Goal: Transaction & Acquisition: Purchase product/service

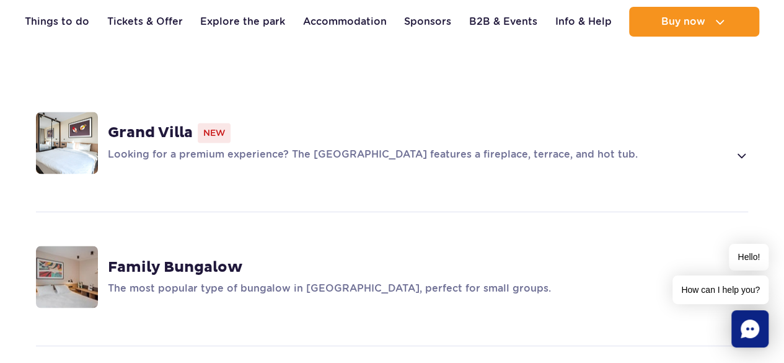
scroll to position [992, 0]
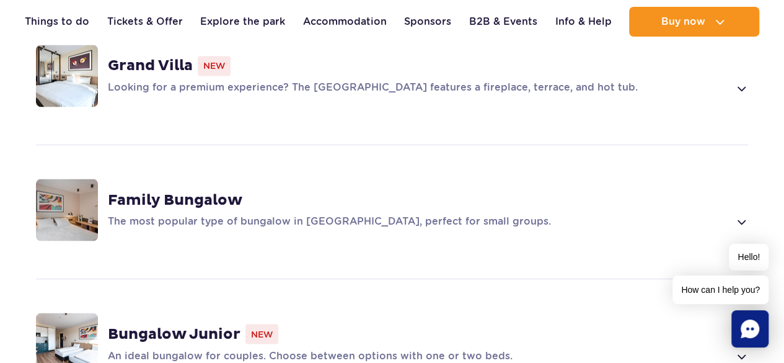
click at [754, 193] on div "Family Bungalow The most popular type of bungalow in Suntago Village, perfect f…" at bounding box center [392, 209] width 782 height 131
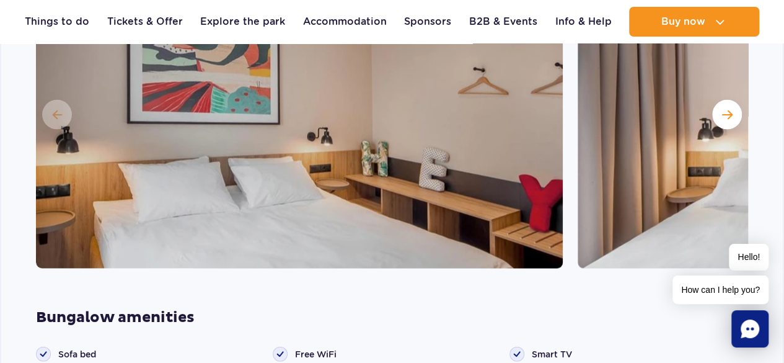
scroll to position [1307, 0]
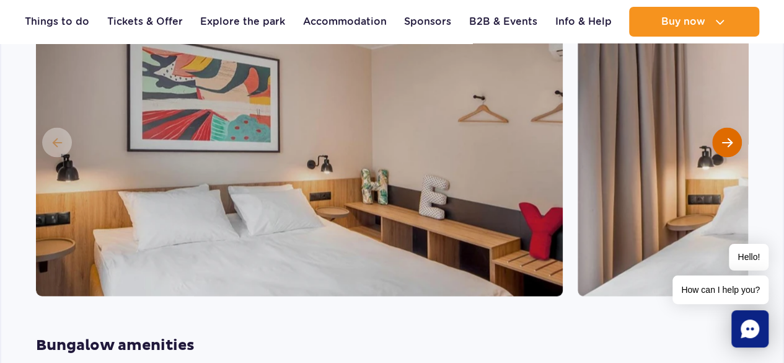
click at [723, 130] on button "Next slide" at bounding box center [727, 143] width 30 height 30
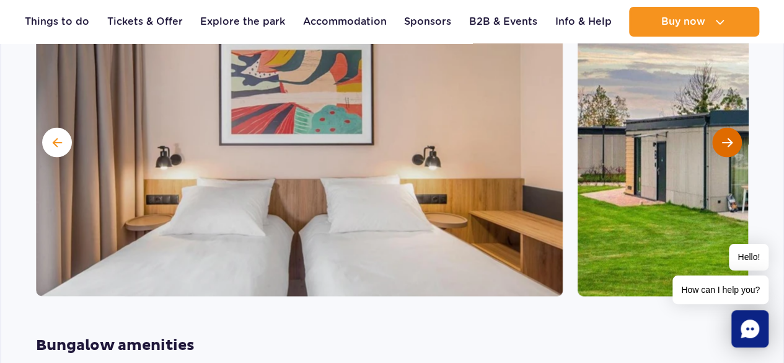
click at [723, 130] on button "Next slide" at bounding box center [727, 143] width 30 height 30
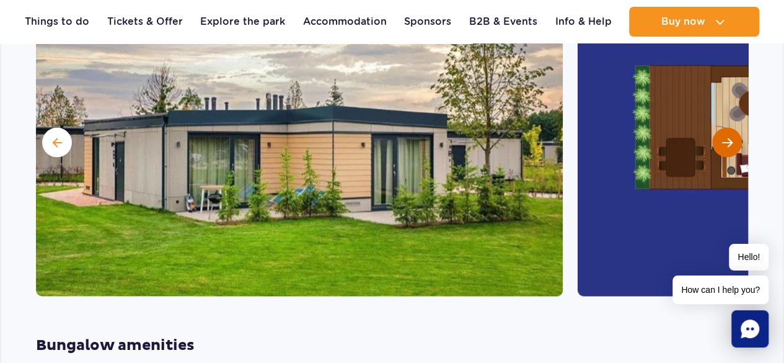
click at [723, 130] on button "Next slide" at bounding box center [727, 143] width 30 height 30
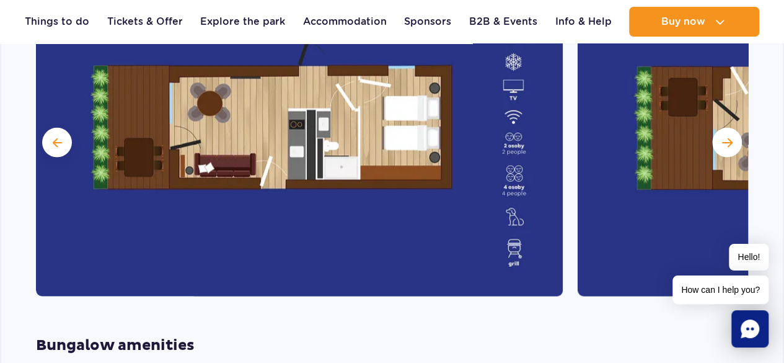
scroll to position [1245, 0]
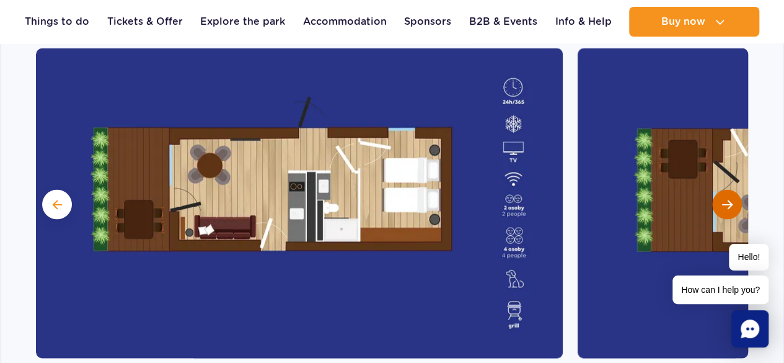
click at [722, 190] on button "Next slide" at bounding box center [727, 205] width 30 height 30
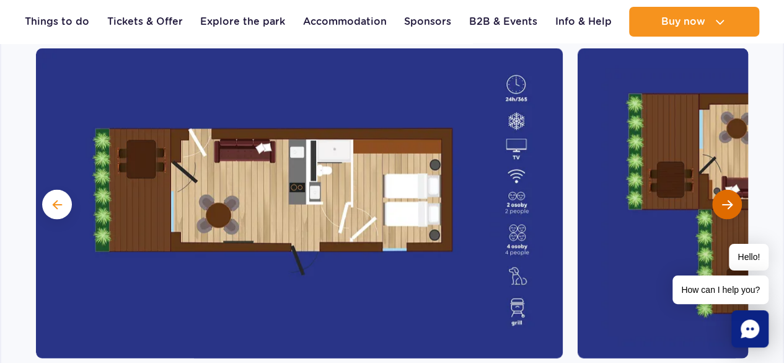
click at [722, 190] on button "Next slide" at bounding box center [727, 205] width 30 height 30
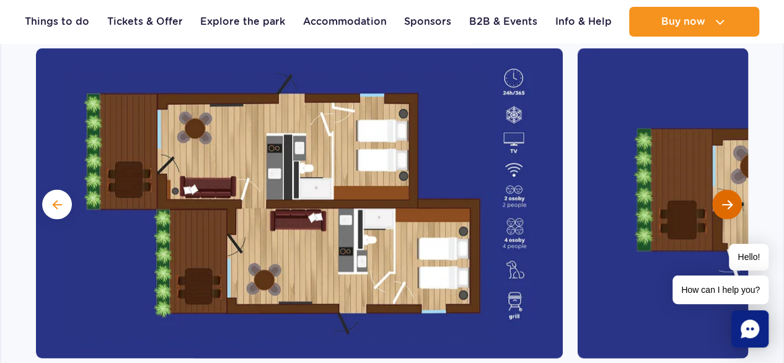
click at [721, 190] on button "Next slide" at bounding box center [727, 205] width 30 height 30
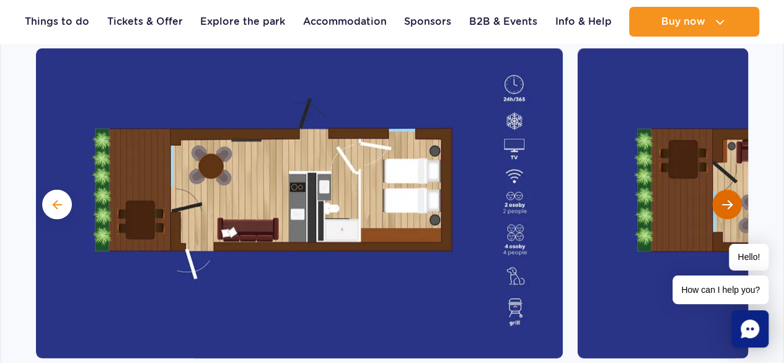
click at [721, 190] on button "Next slide" at bounding box center [727, 205] width 30 height 30
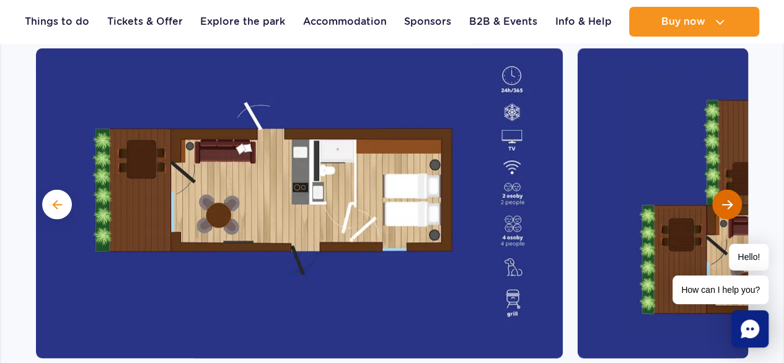
click at [721, 190] on button "Next slide" at bounding box center [727, 205] width 30 height 30
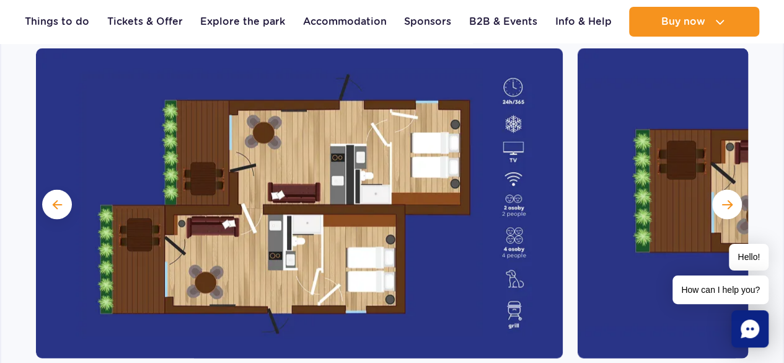
click at [390, 176] on img at bounding box center [299, 203] width 527 height 310
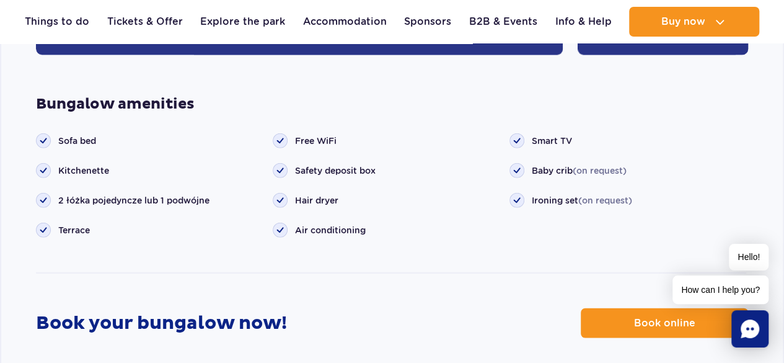
scroll to position [1741, 0]
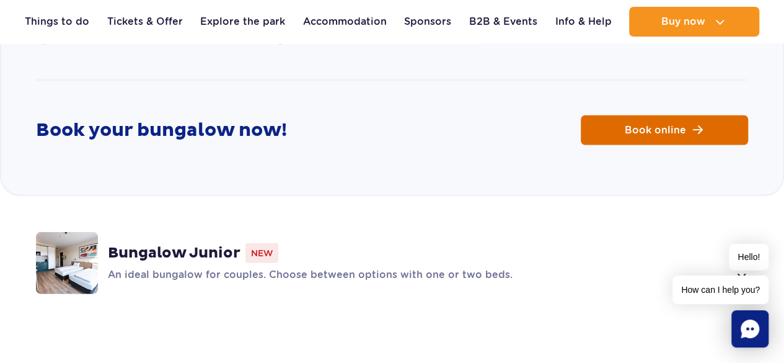
click at [642, 117] on link "Book online" at bounding box center [664, 130] width 167 height 30
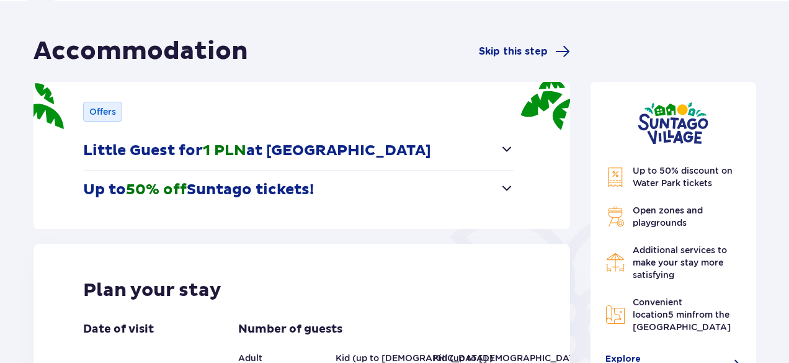
scroll to position [124, 0]
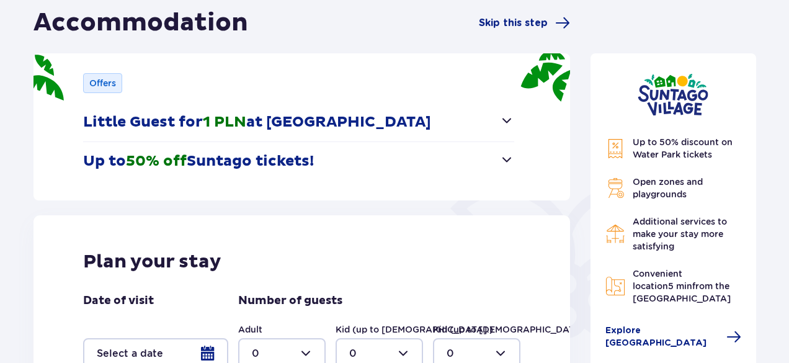
click at [512, 118] on span "button" at bounding box center [506, 120] width 15 height 15
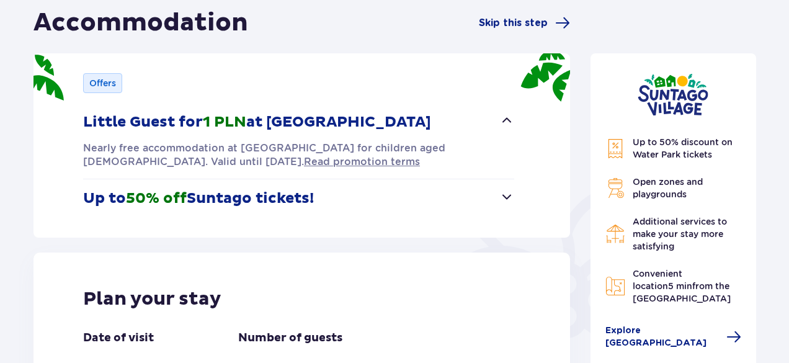
click at [504, 118] on span "button" at bounding box center [506, 120] width 15 height 15
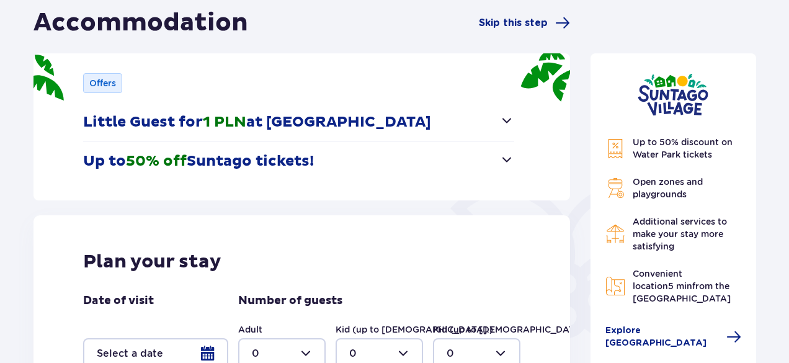
click at [505, 155] on span "button" at bounding box center [506, 159] width 15 height 15
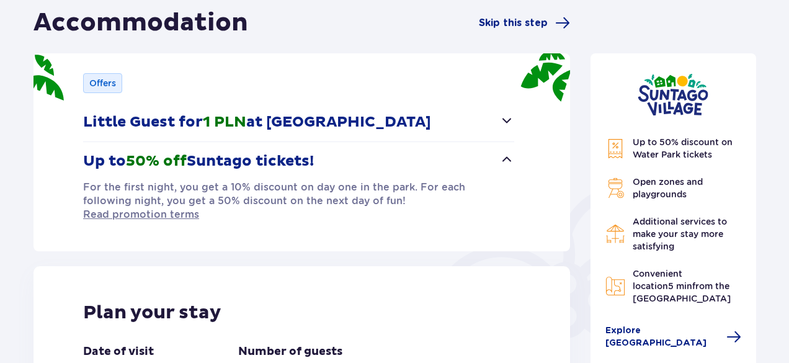
click at [505, 155] on span "button" at bounding box center [506, 159] width 15 height 15
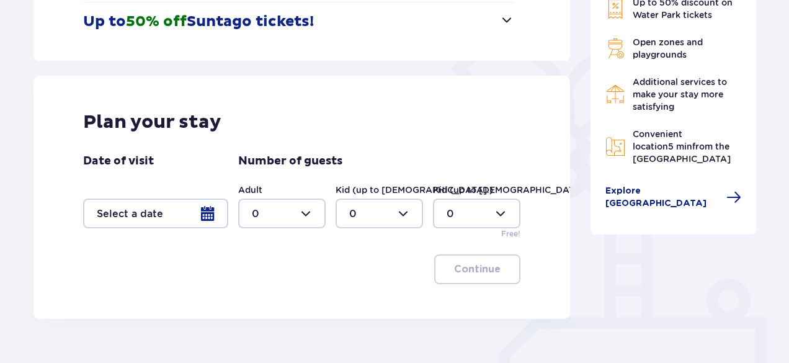
scroll to position [310, 0]
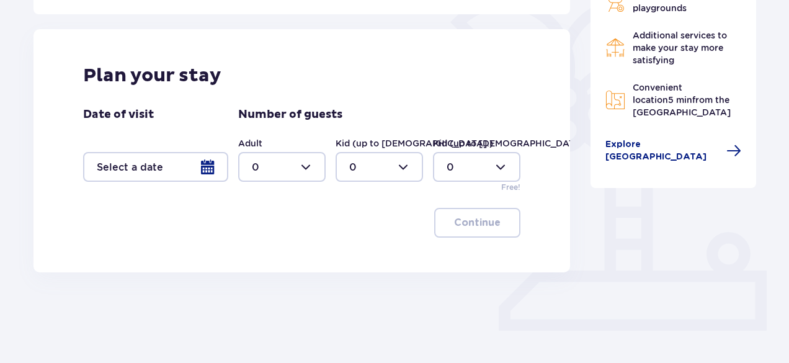
click at [207, 166] on div at bounding box center [155, 167] width 145 height 30
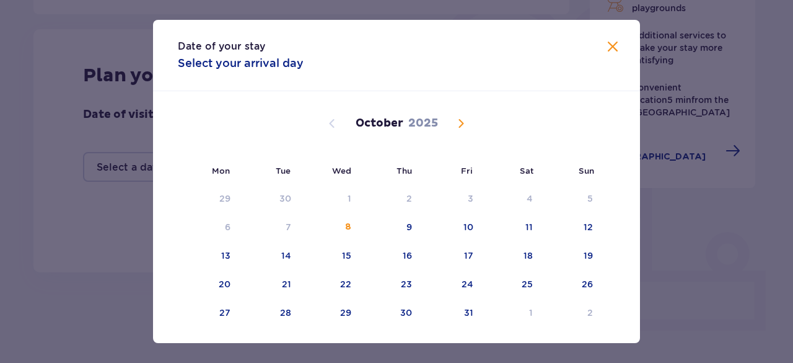
click at [464, 124] on span "Next month" at bounding box center [461, 123] width 15 height 15
click at [455, 122] on span "Next month" at bounding box center [461, 123] width 15 height 15
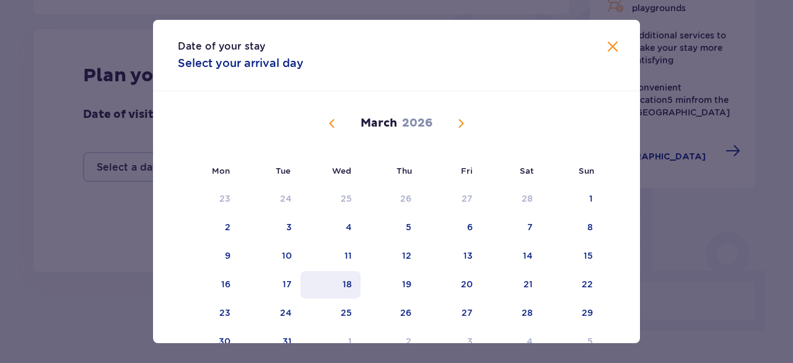
click at [346, 276] on div "18" at bounding box center [331, 284] width 60 height 27
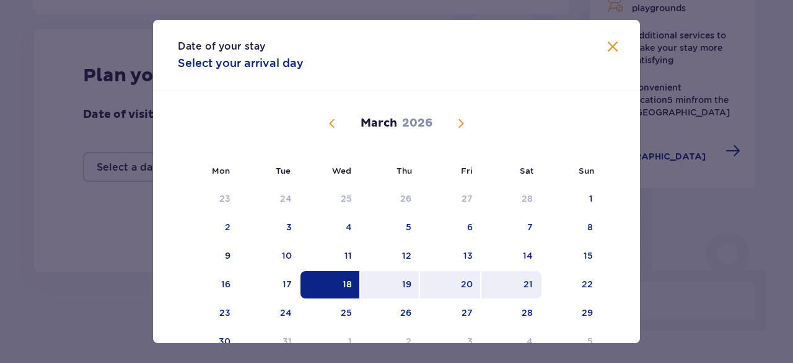
click at [524, 280] on div "21" at bounding box center [528, 284] width 9 height 12
type input "18.03.26 - 21.03.26"
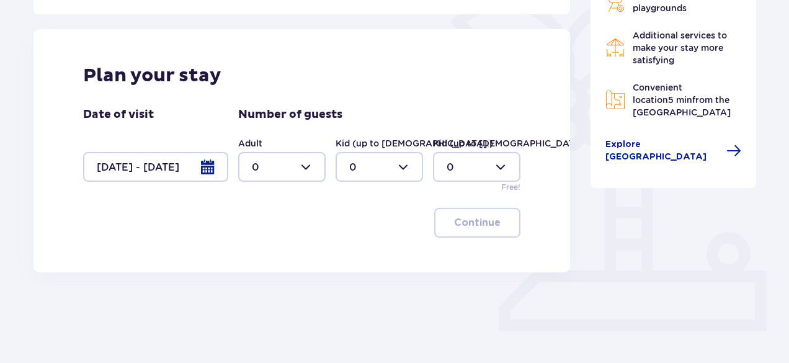
click at [301, 161] on div at bounding box center [281, 167] width 87 height 30
click at [274, 256] on div "2" at bounding box center [282, 256] width 60 height 14
type input "2"
click at [397, 167] on div at bounding box center [378, 167] width 87 height 30
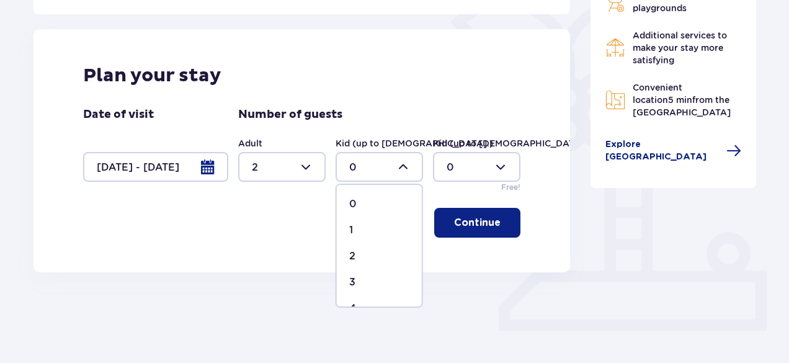
click at [359, 252] on div "2" at bounding box center [379, 256] width 60 height 14
click at [487, 164] on div at bounding box center [476, 167] width 87 height 30
click at [373, 163] on div at bounding box center [378, 167] width 87 height 30
click at [357, 225] on div "1" at bounding box center [379, 230] width 60 height 14
type input "1"
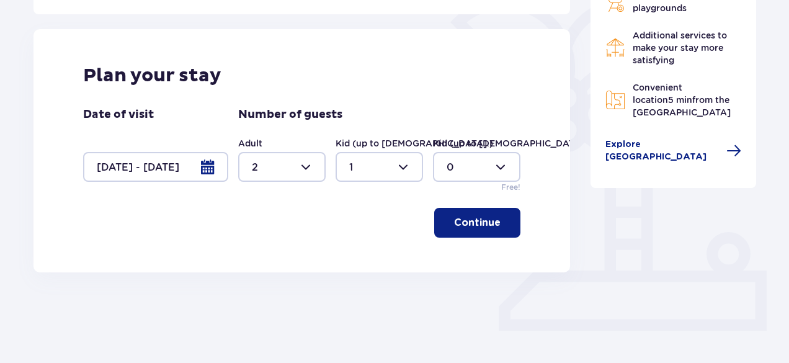
click at [492, 159] on div at bounding box center [476, 167] width 87 height 30
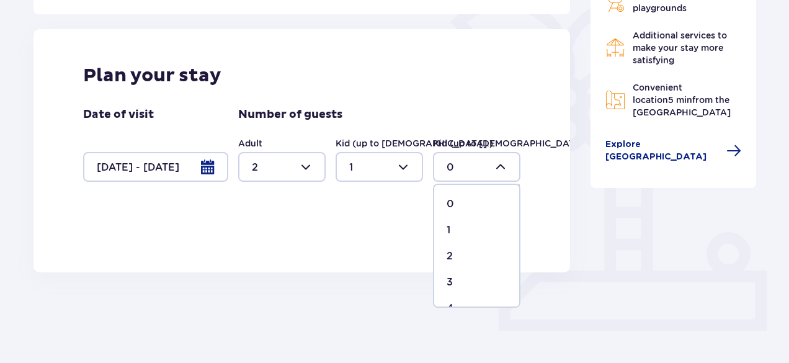
click at [460, 233] on div "1" at bounding box center [476, 230] width 60 height 14
type input "1"
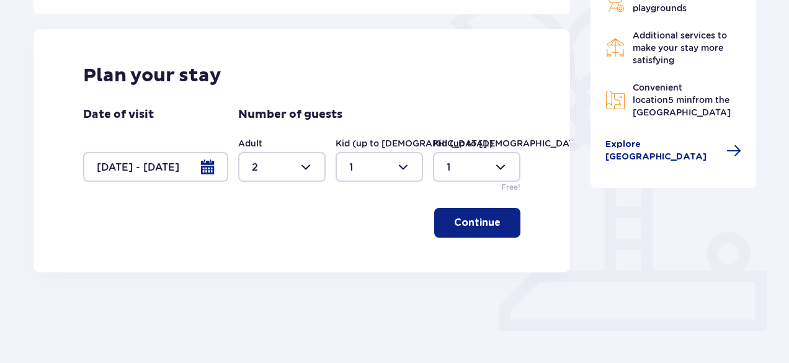
click at [466, 220] on p "Continue" at bounding box center [477, 223] width 46 height 14
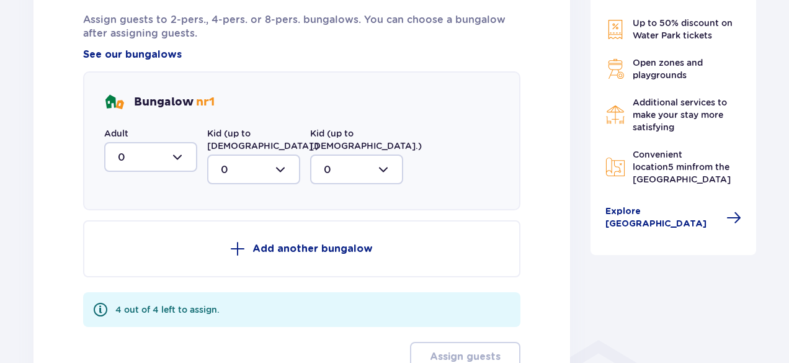
scroll to position [647, 0]
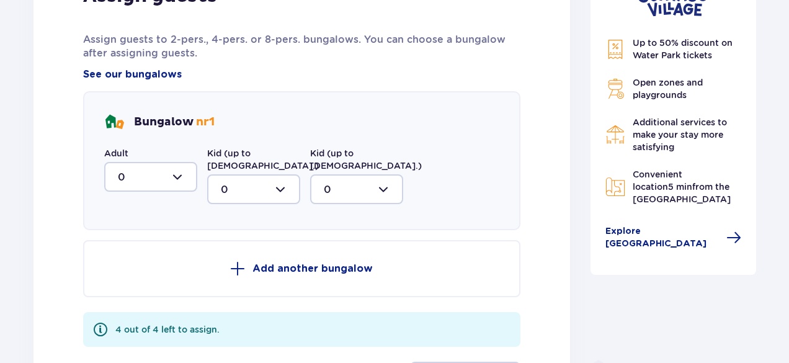
click at [179, 180] on div at bounding box center [150, 177] width 93 height 30
click at [125, 260] on div "2" at bounding box center [151, 267] width 66 height 14
type input "2"
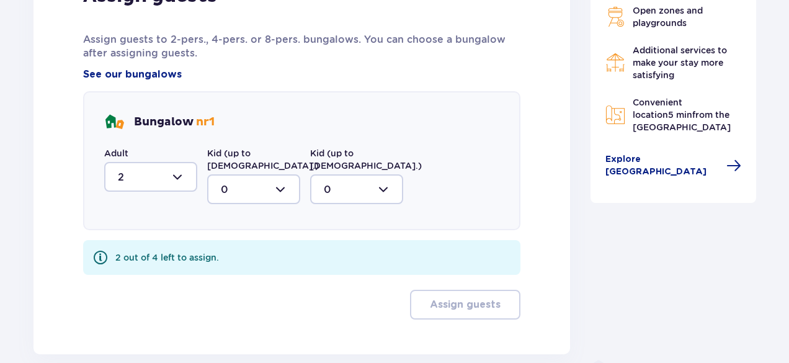
click at [274, 174] on div at bounding box center [253, 189] width 93 height 30
click at [224, 246] on div "1" at bounding box center [254, 253] width 66 height 14
type input "1"
click at [379, 174] on div at bounding box center [356, 189] width 93 height 30
click at [332, 246] on div "1" at bounding box center [357, 253] width 66 height 14
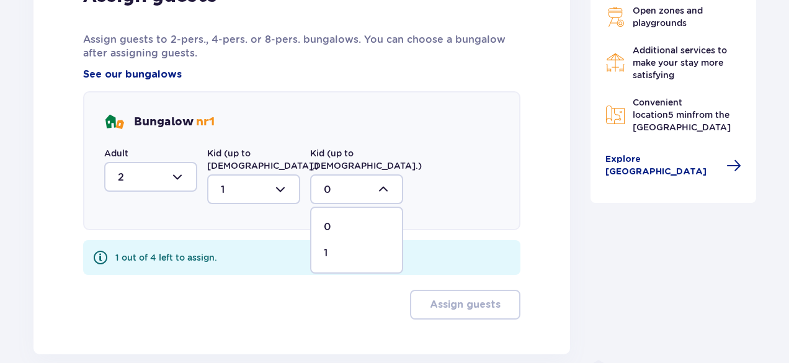
type input "1"
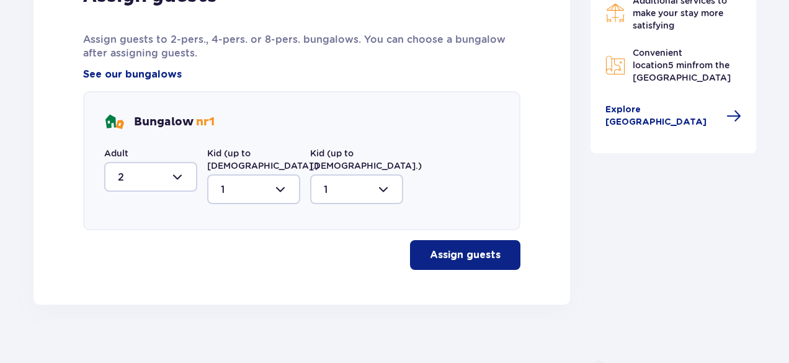
click at [487, 248] on p "Assign guests" at bounding box center [465, 255] width 71 height 14
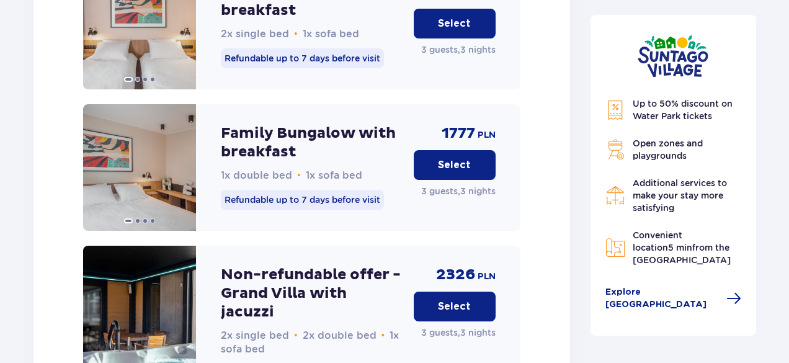
scroll to position [1968, 0]
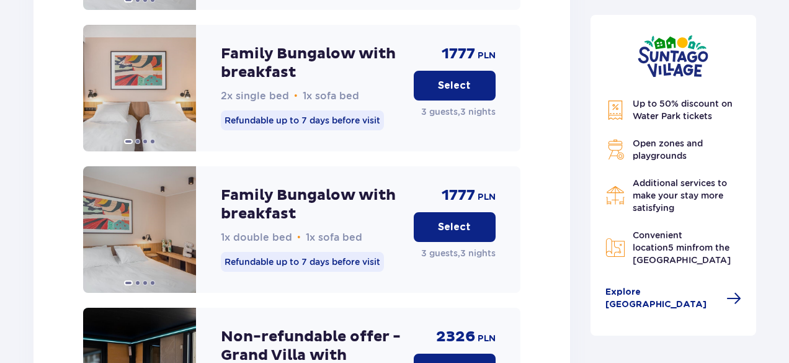
click at [464, 220] on p "Select" at bounding box center [454, 227] width 33 height 14
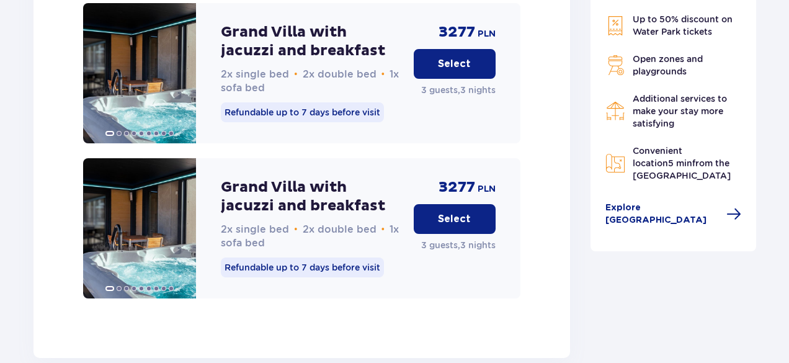
scroll to position [3315, 0]
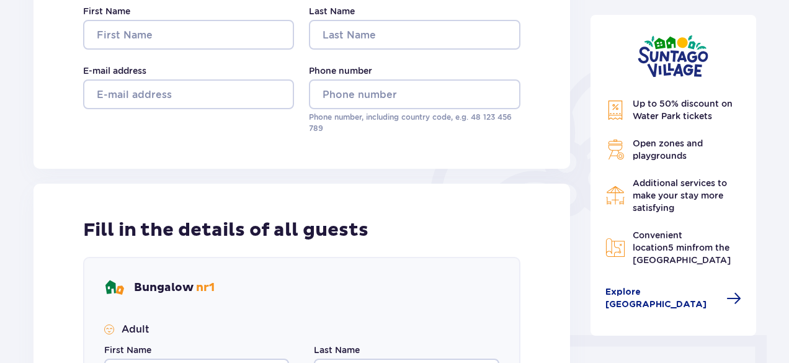
scroll to position [372, 0]
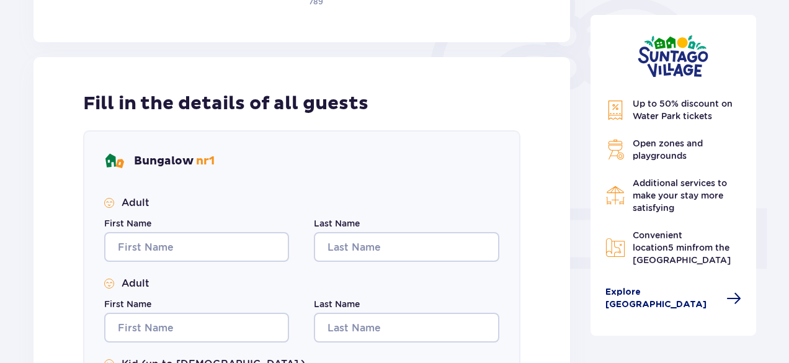
click at [702, 292] on span "Explore [GEOGRAPHIC_DATA]" at bounding box center [662, 298] width 114 height 25
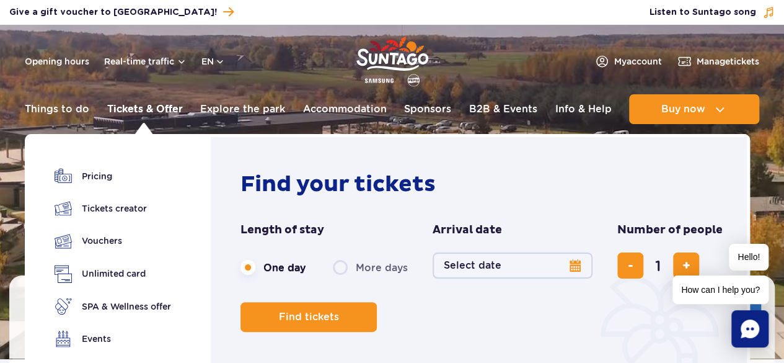
click at [157, 105] on link "Tickets & Offer" at bounding box center [145, 109] width 76 height 30
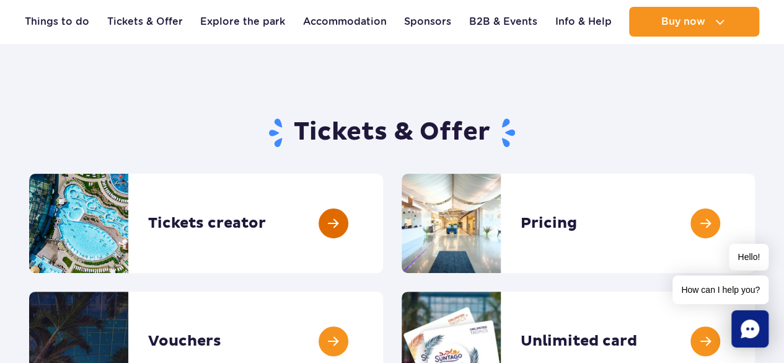
click at [383, 219] on link at bounding box center [383, 223] width 0 height 99
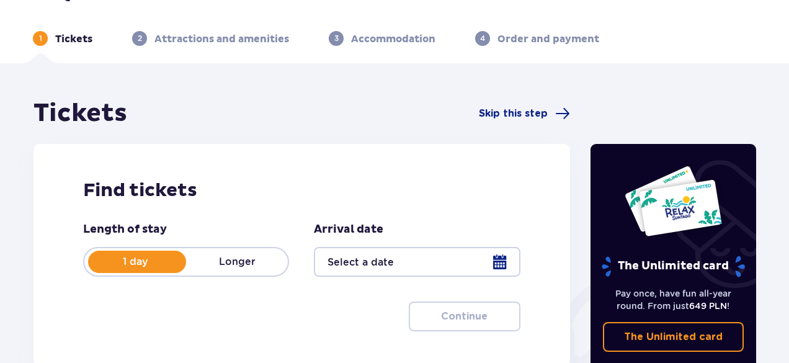
scroll to position [62, 0]
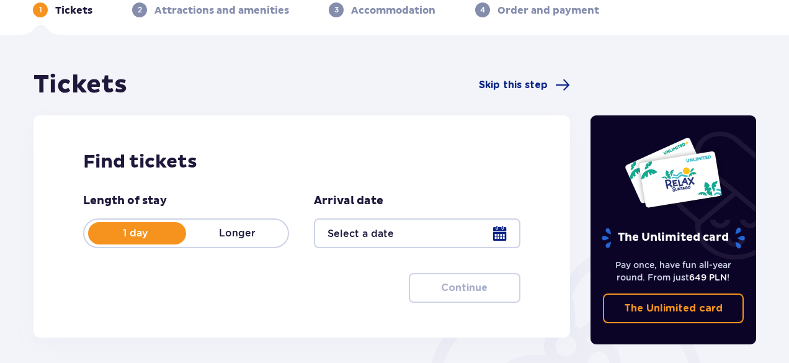
click at [263, 239] on p "Longer" at bounding box center [237, 233] width 102 height 14
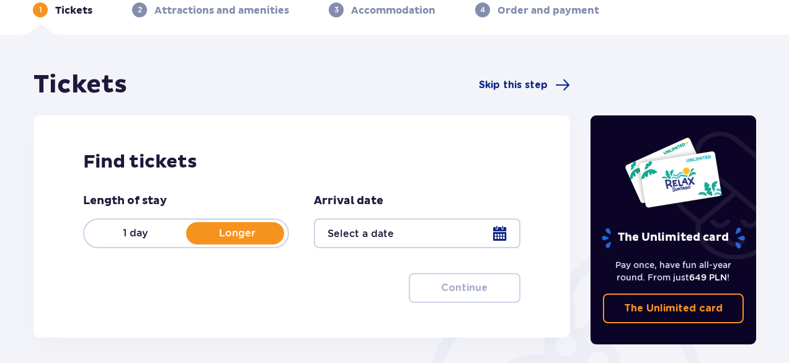
click at [407, 237] on div at bounding box center [417, 233] width 206 height 30
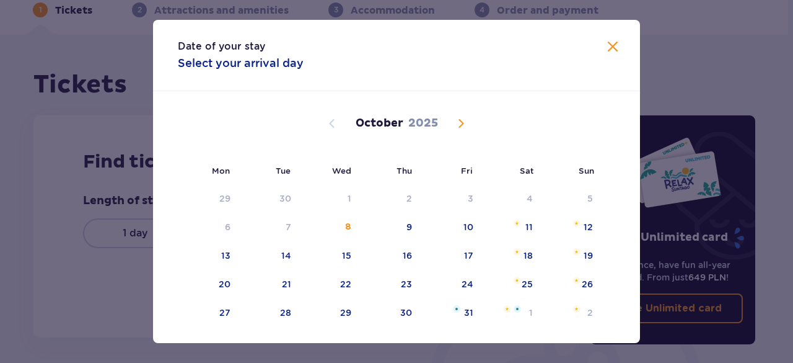
click at [466, 119] on span "Next month" at bounding box center [461, 123] width 15 height 15
click at [462, 122] on span "Next month" at bounding box center [461, 123] width 15 height 15
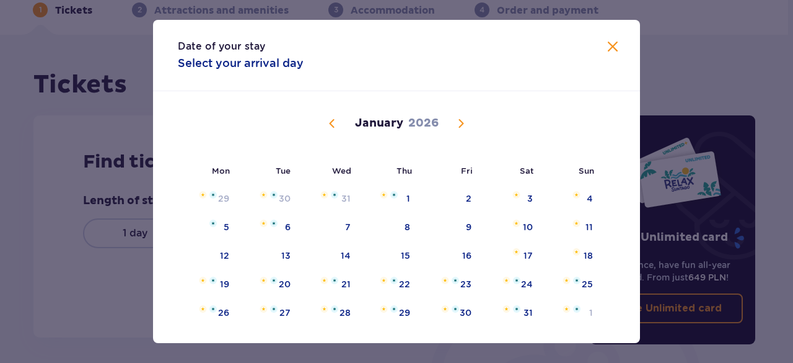
click at [461, 122] on span "Next month" at bounding box center [461, 123] width 15 height 15
click at [455, 121] on button "Next month" at bounding box center [461, 123] width 15 height 15
click at [457, 120] on span "Next month" at bounding box center [461, 123] width 15 height 15
click at [459, 120] on span "Next month" at bounding box center [461, 123] width 15 height 15
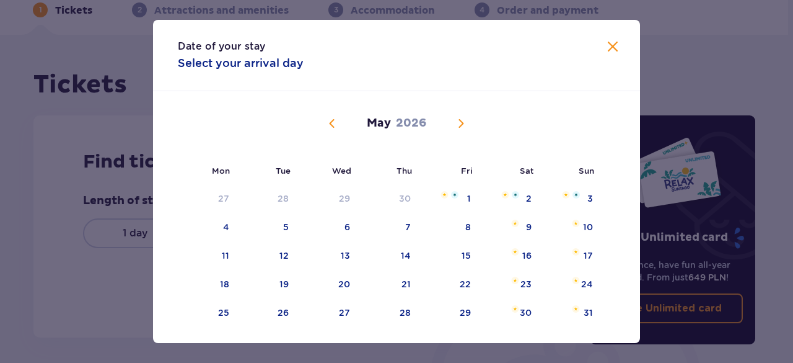
click at [329, 125] on span "Previous month" at bounding box center [332, 123] width 15 height 15
click at [331, 123] on span "Previous month" at bounding box center [332, 123] width 15 height 15
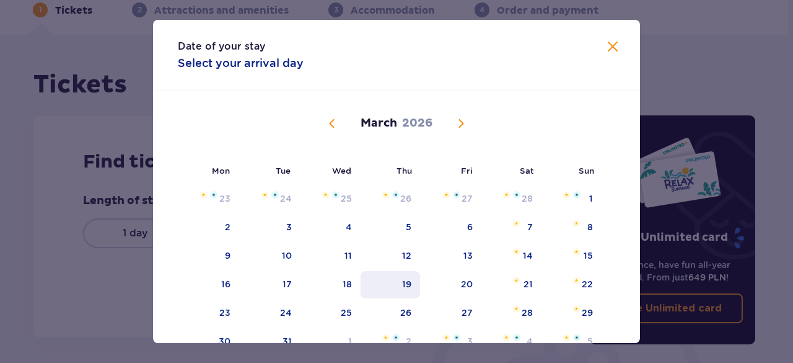
click at [393, 281] on div "19" at bounding box center [391, 284] width 60 height 27
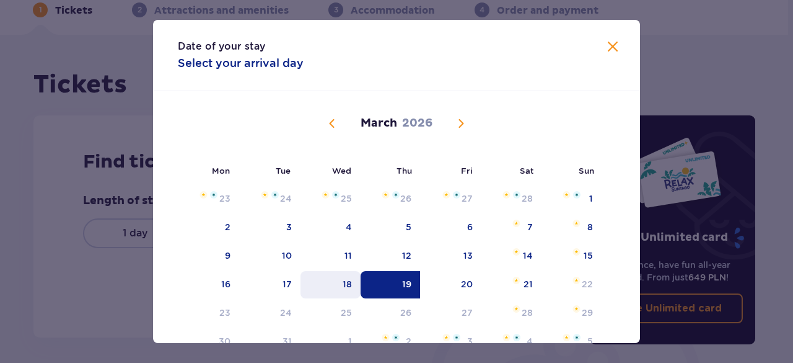
click at [330, 281] on div "18" at bounding box center [331, 284] width 60 height 27
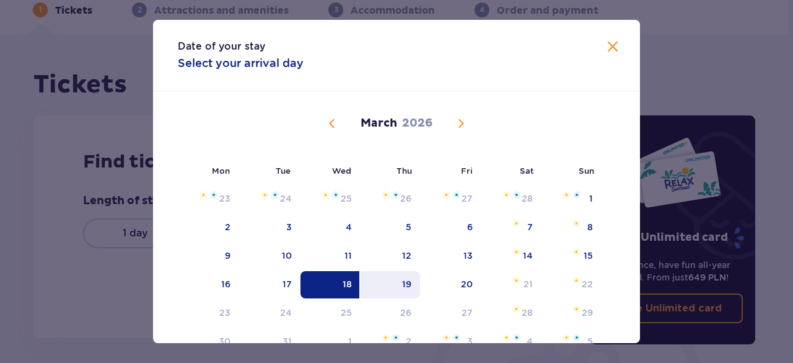
click at [395, 284] on div "19" at bounding box center [391, 284] width 60 height 27
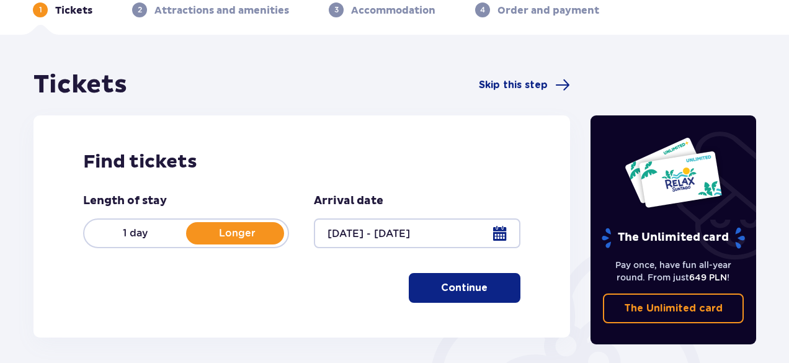
click at [481, 229] on div at bounding box center [417, 233] width 206 height 30
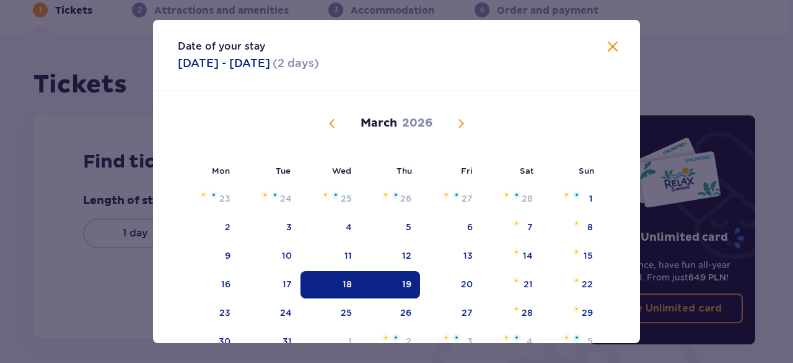
click at [395, 285] on div "19" at bounding box center [391, 284] width 60 height 27
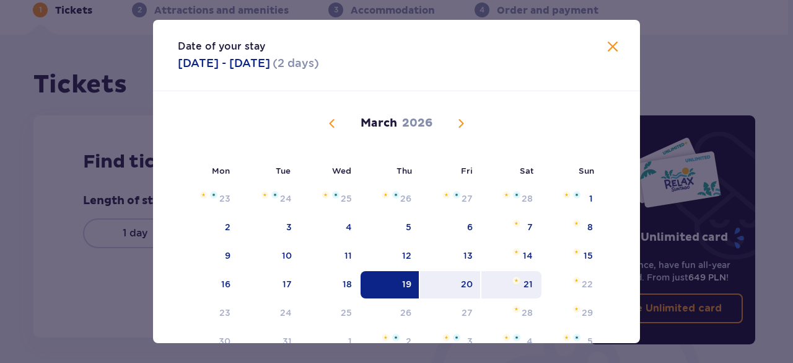
click at [534, 290] on div "21" at bounding box center [512, 284] width 60 height 27
type input "[DATE] - [DATE]"
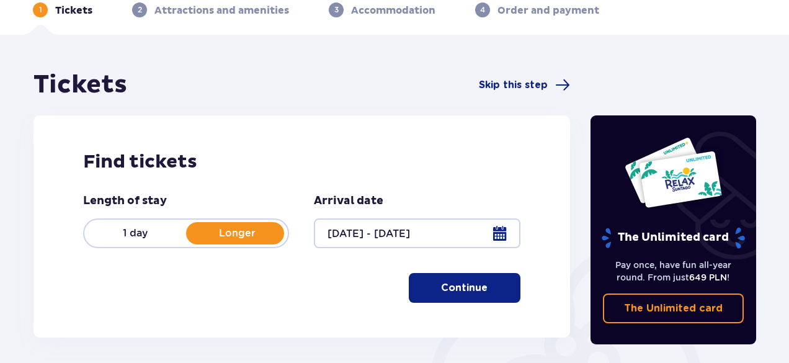
click at [452, 283] on p "Continue" at bounding box center [464, 288] width 46 height 14
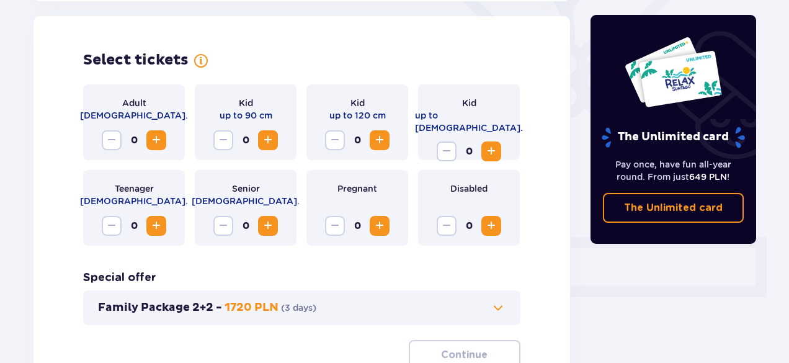
scroll to position [345, 0]
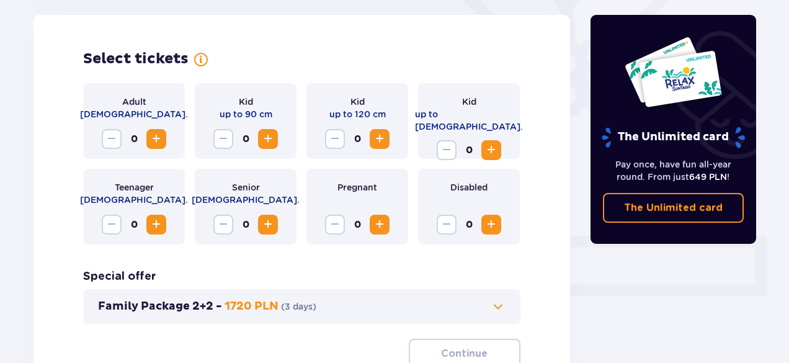
click at [159, 142] on span "Increase" at bounding box center [156, 138] width 15 height 15
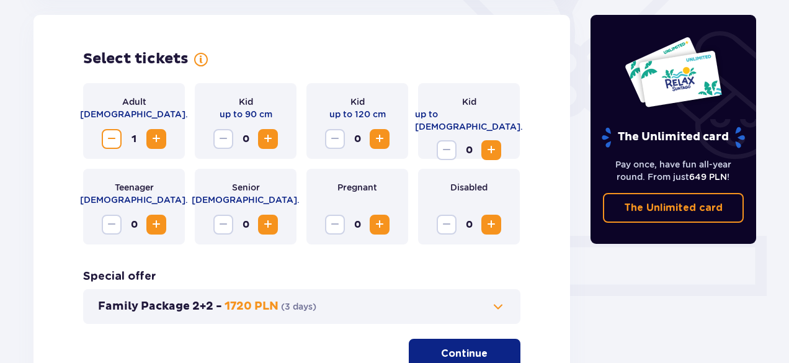
click at [159, 142] on span "Increase" at bounding box center [156, 138] width 15 height 15
click at [264, 138] on span "Increase" at bounding box center [267, 138] width 15 height 15
click at [383, 141] on span "Increase" at bounding box center [379, 138] width 15 height 15
click at [490, 143] on span "Increase" at bounding box center [491, 150] width 15 height 15
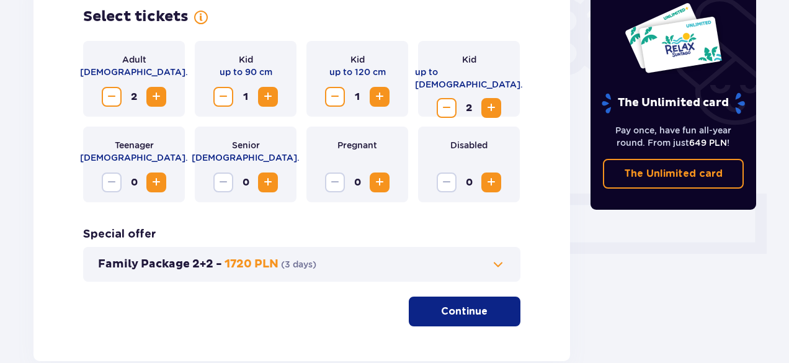
scroll to position [407, 0]
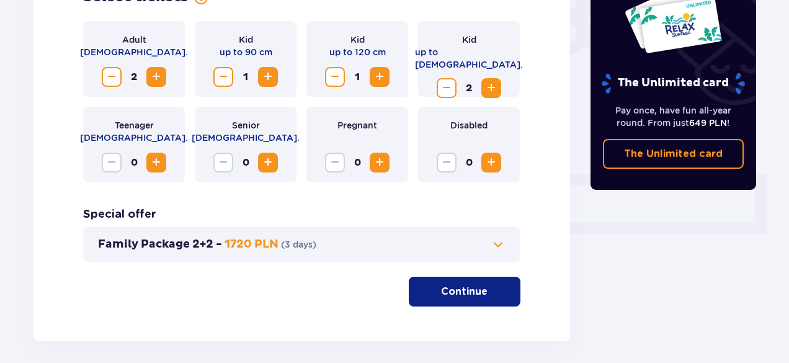
click at [495, 245] on span at bounding box center [497, 244] width 15 height 15
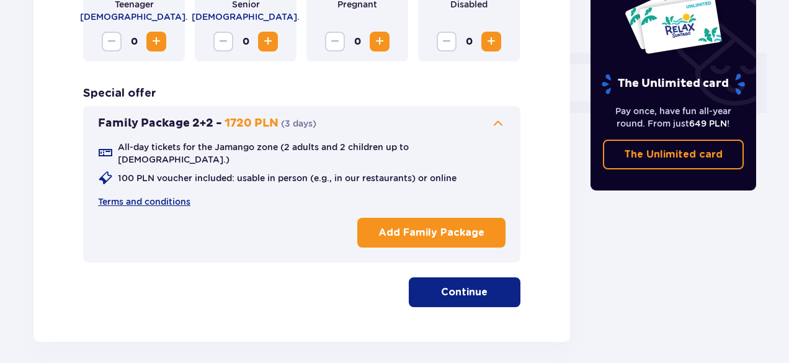
scroll to position [531, 0]
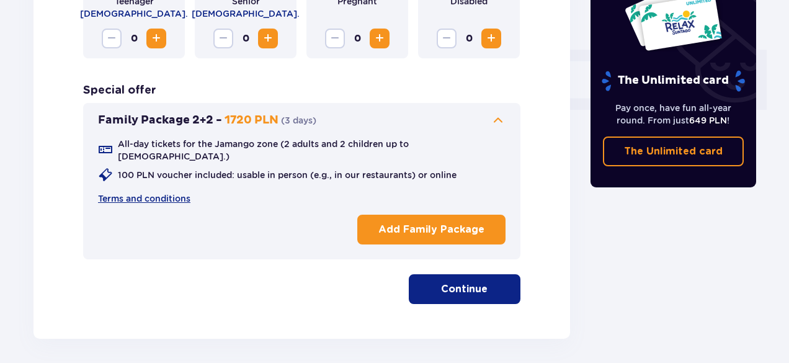
click at [453, 282] on p "Continue" at bounding box center [464, 289] width 46 height 14
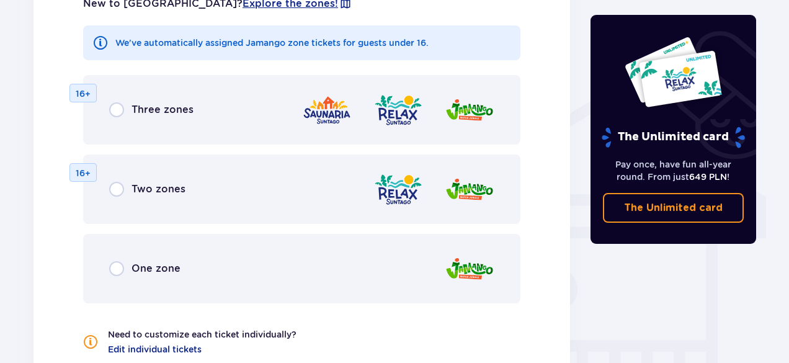
scroll to position [922, 0]
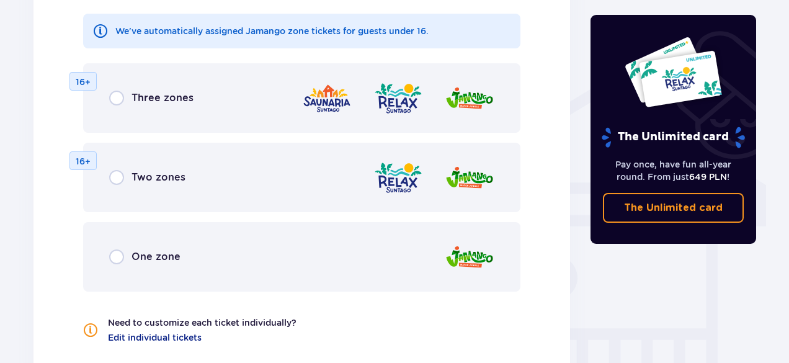
click at [395, 89] on img at bounding box center [398, 98] width 50 height 35
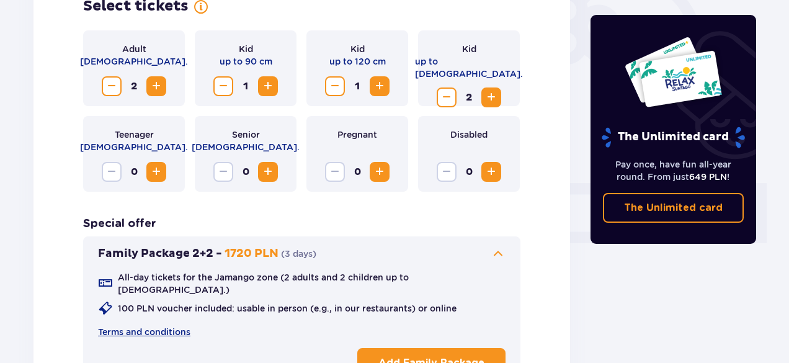
scroll to position [346, 0]
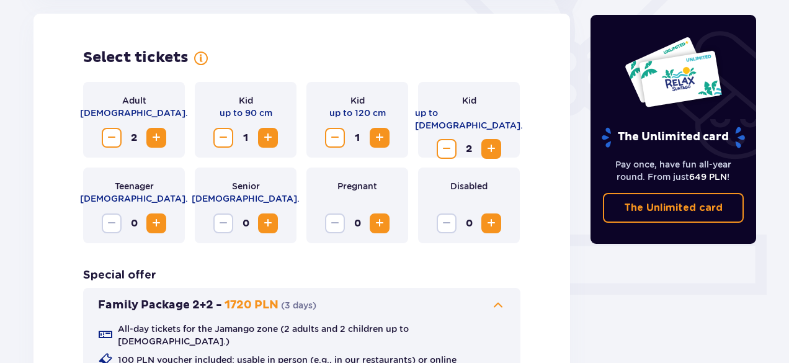
click at [441, 141] on span "Decrease" at bounding box center [446, 148] width 15 height 15
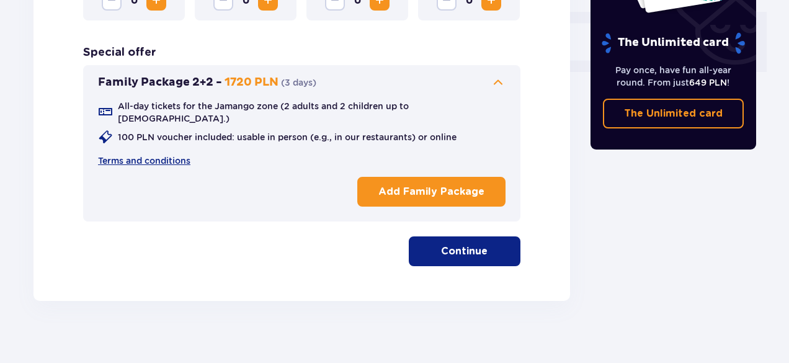
scroll to position [570, 0]
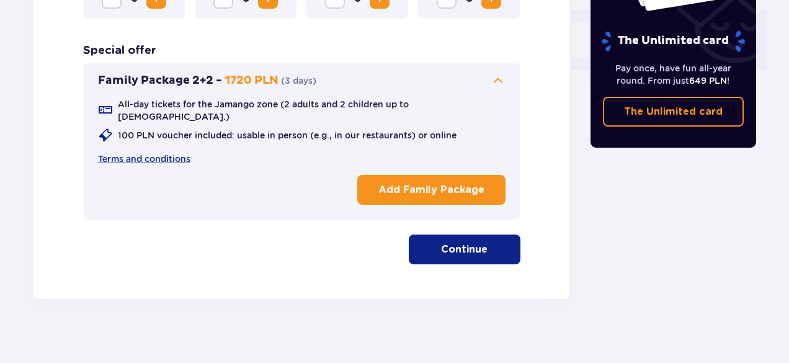
click at [441, 242] on p "Continue" at bounding box center [464, 249] width 46 height 14
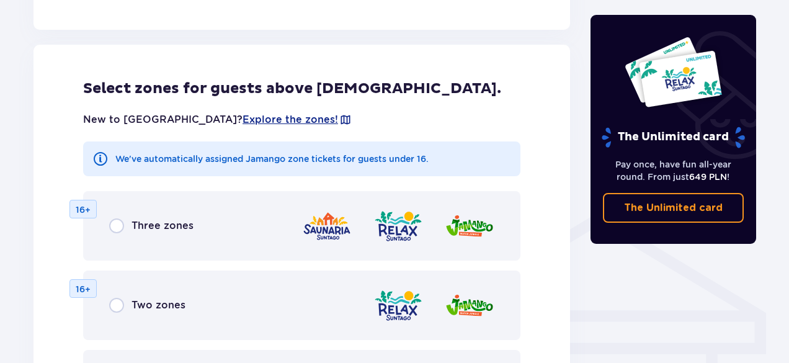
scroll to position [800, 0]
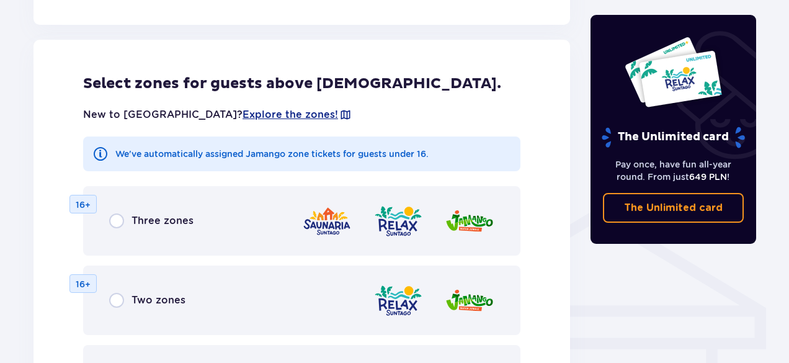
click at [112, 213] on input "radio" at bounding box center [116, 220] width 15 height 15
radio input "true"
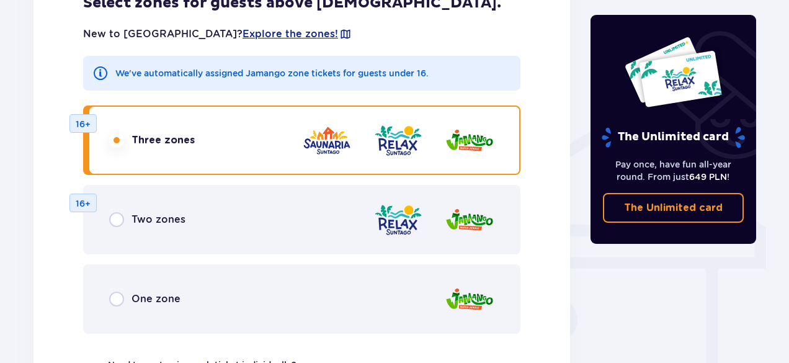
scroll to position [842, 0]
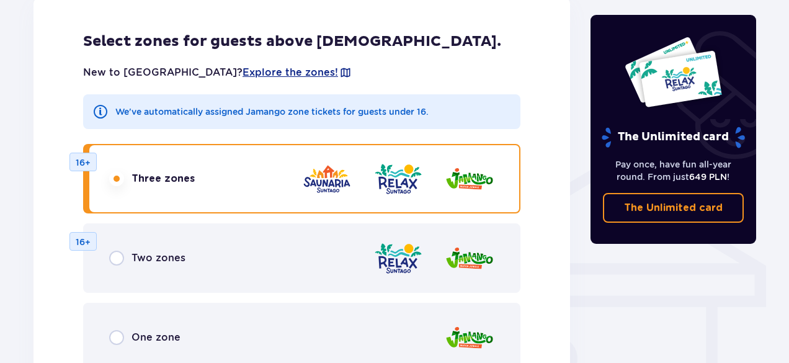
click at [117, 171] on input "radio" at bounding box center [116, 178] width 15 height 15
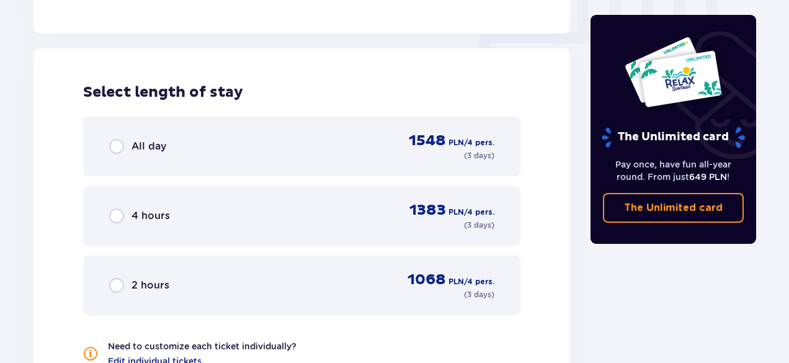
scroll to position [1276, 0]
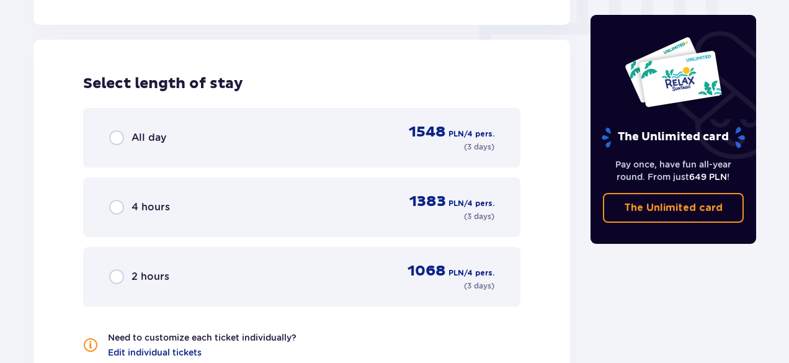
click at [114, 130] on input "radio" at bounding box center [116, 137] width 15 height 15
radio input "true"
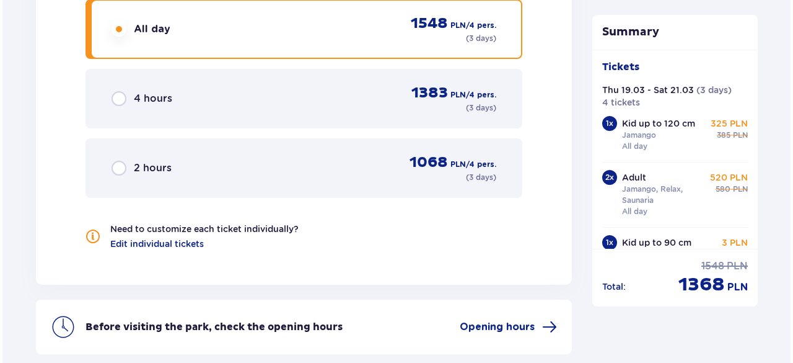
scroll to position [1484, 0]
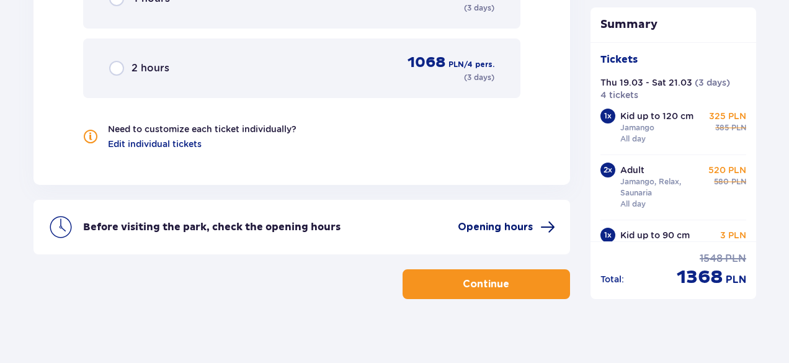
click at [519, 220] on span "Opening hours" at bounding box center [494, 227] width 75 height 14
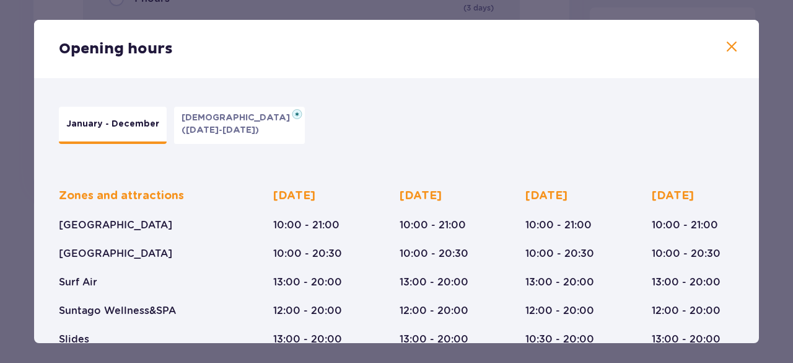
click at [729, 51] on span at bounding box center [732, 47] width 15 height 15
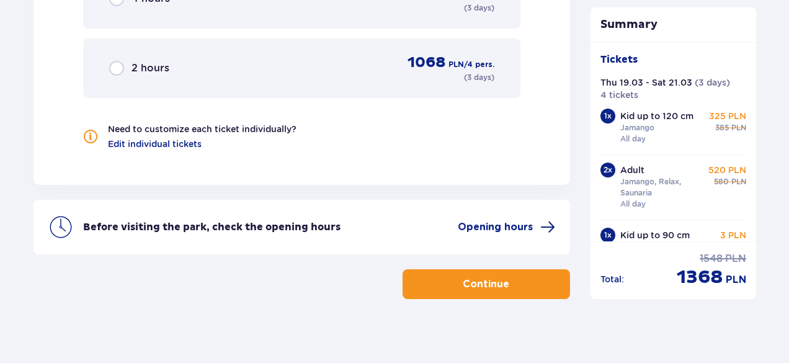
click at [536, 271] on button "Continue" at bounding box center [485, 284] width 167 height 30
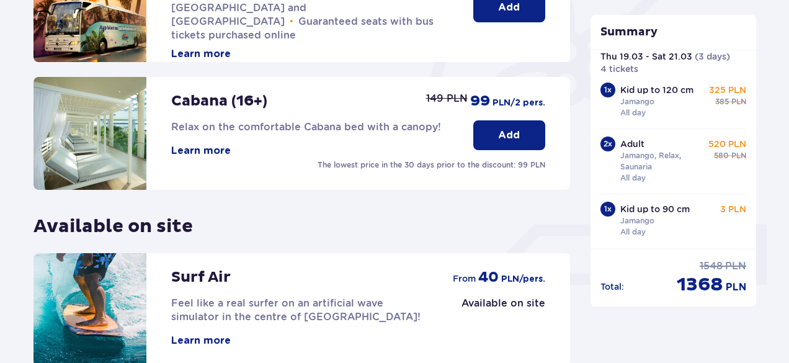
scroll to position [415, 0]
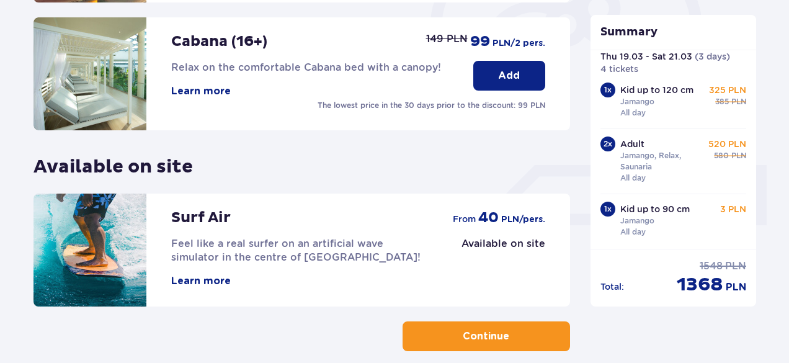
click at [476, 327] on button "Continue" at bounding box center [485, 336] width 167 height 30
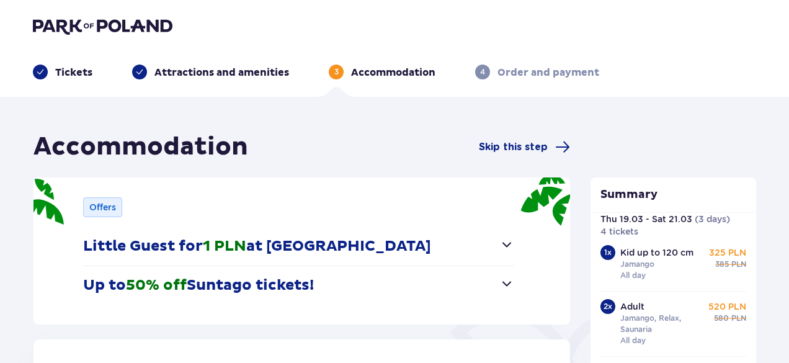
click at [489, 239] on button "Little Guest for 1 PLN at [GEOGRAPHIC_DATA]" at bounding box center [298, 246] width 431 height 38
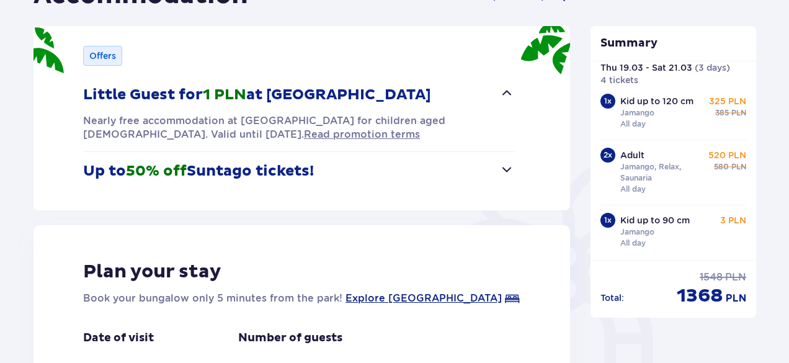
scroll to position [124, 0]
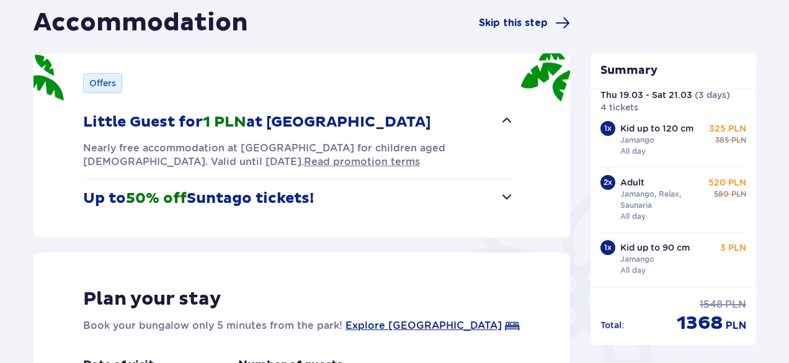
click at [501, 192] on span "button" at bounding box center [506, 196] width 15 height 15
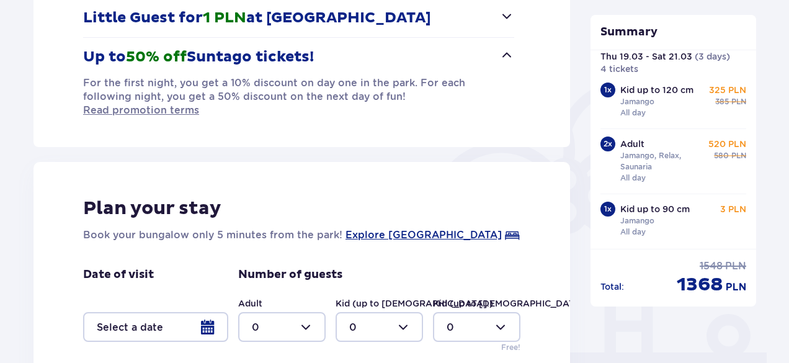
scroll to position [248, 0]
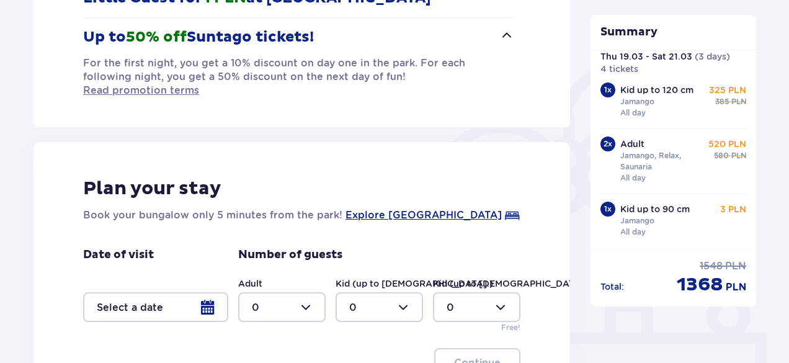
click at [210, 296] on div at bounding box center [155, 307] width 145 height 30
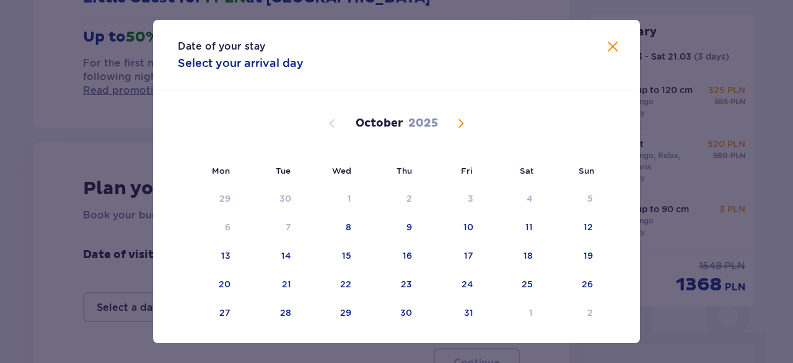
click at [463, 120] on span "Next month" at bounding box center [461, 123] width 15 height 15
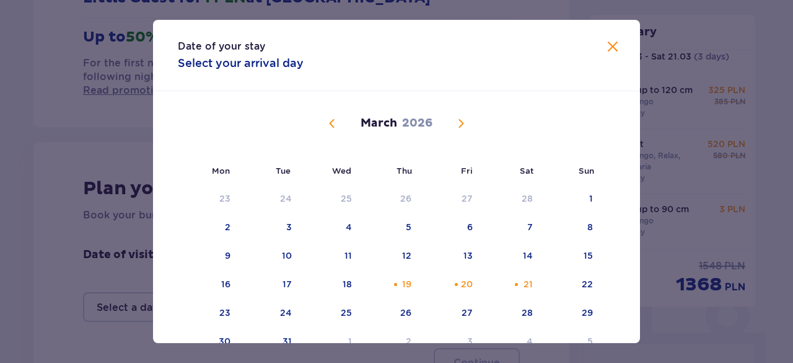
click at [463, 120] on span "Next month" at bounding box center [461, 123] width 15 height 15
click at [329, 124] on span "Previous month" at bounding box center [332, 123] width 15 height 15
click at [397, 290] on div "19" at bounding box center [391, 284] width 60 height 27
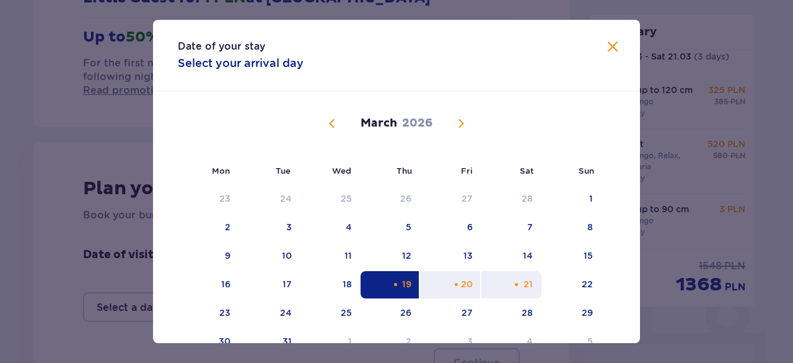
click at [519, 286] on div "21" at bounding box center [512, 284] width 60 height 27
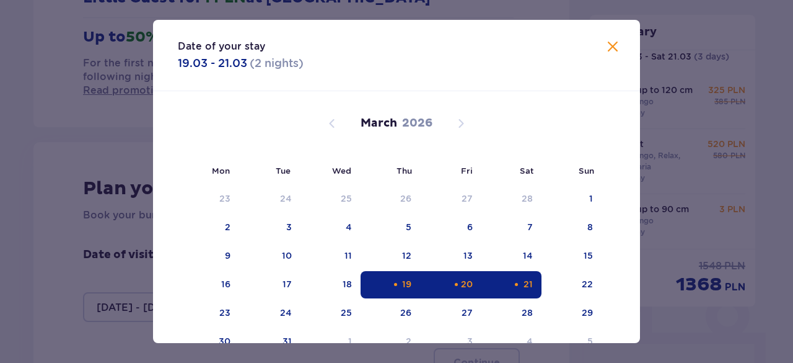
type input "[DATE] - [DATE]"
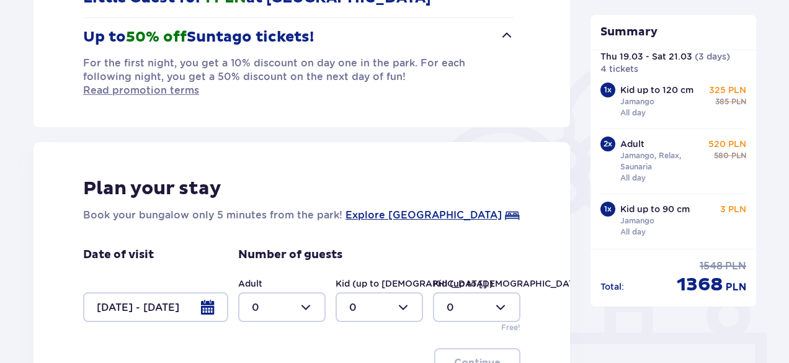
click at [306, 296] on div at bounding box center [281, 307] width 87 height 30
click at [278, 225] on div "2" at bounding box center [282, 224] width 60 height 14
type input "2"
click at [403, 292] on div at bounding box center [378, 307] width 87 height 30
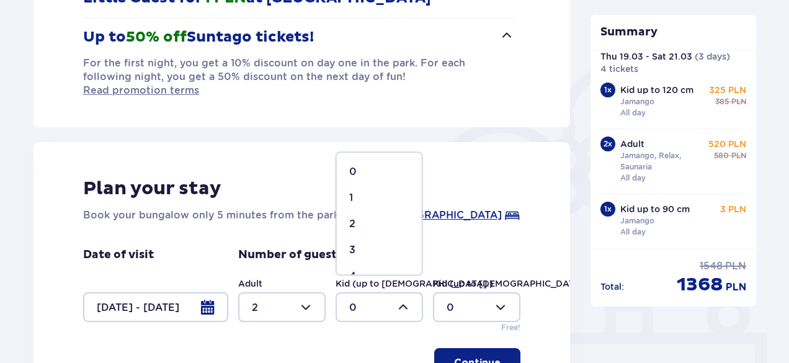
click at [370, 226] on div "2" at bounding box center [379, 224] width 60 height 14
click at [404, 299] on div at bounding box center [378, 307] width 87 height 30
click at [353, 197] on div "1" at bounding box center [379, 198] width 60 height 14
type input "1"
click at [498, 294] on div at bounding box center [476, 307] width 87 height 30
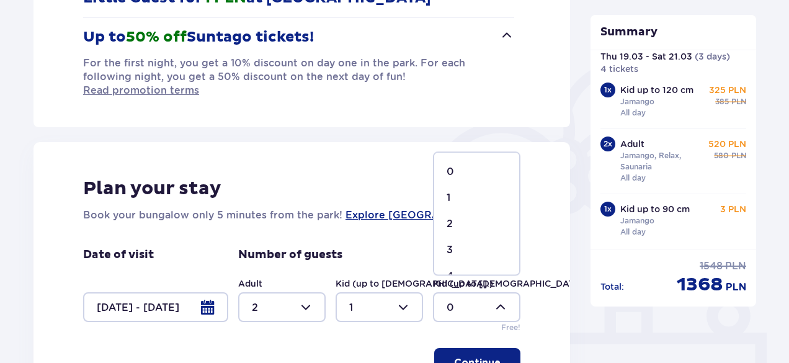
click at [461, 194] on div "1" at bounding box center [476, 198] width 60 height 14
type input "1"
click at [495, 355] on span "button" at bounding box center [502, 362] width 15 height 15
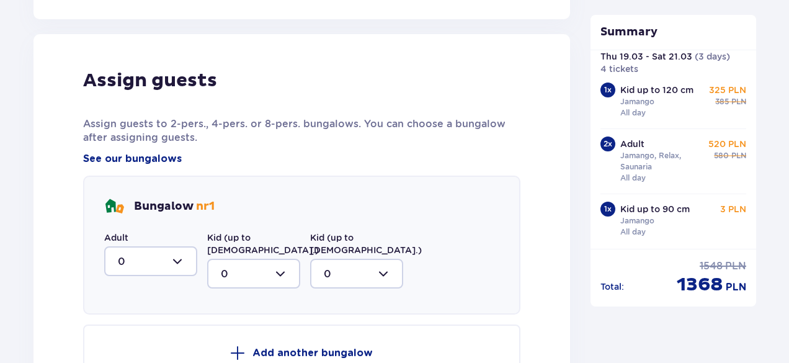
scroll to position [646, 0]
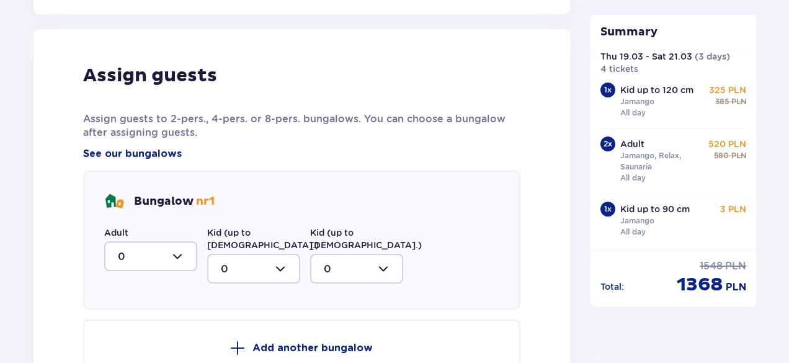
click at [177, 241] on div at bounding box center [150, 256] width 93 height 30
click at [138, 339] on div "2" at bounding box center [151, 346] width 66 height 14
type input "2"
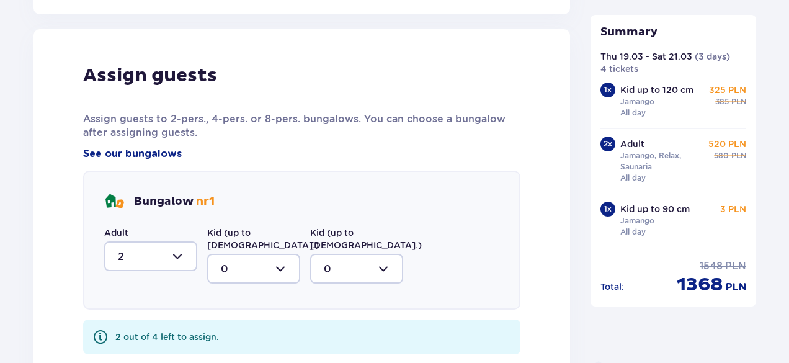
click at [290, 254] on div at bounding box center [253, 269] width 93 height 30
click at [231, 325] on div "1" at bounding box center [254, 332] width 66 height 14
type input "1"
click at [368, 255] on div at bounding box center [356, 269] width 93 height 30
click at [329, 325] on div "1" at bounding box center [357, 332] width 66 height 14
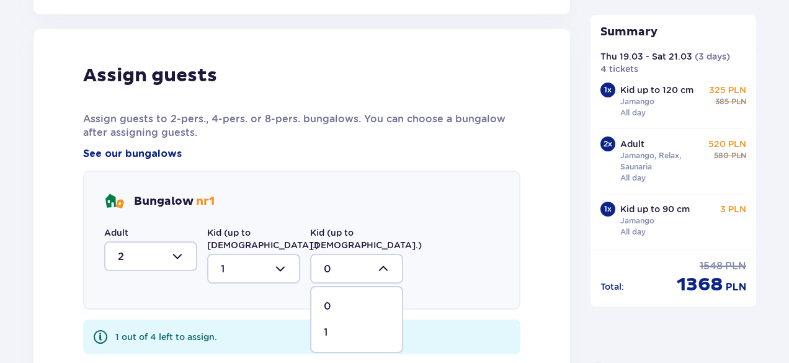
type input "1"
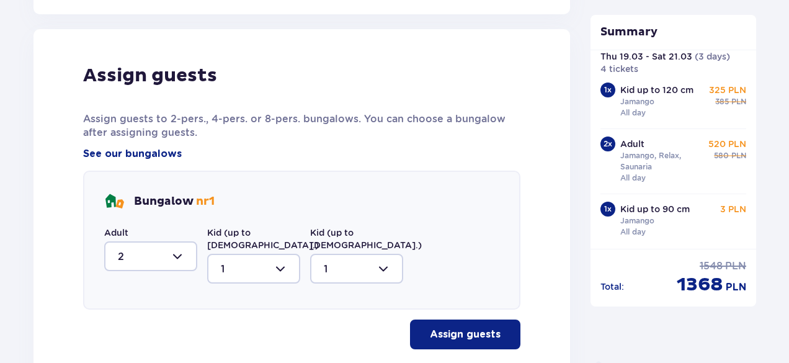
click at [474, 327] on p "Assign guests" at bounding box center [465, 334] width 71 height 14
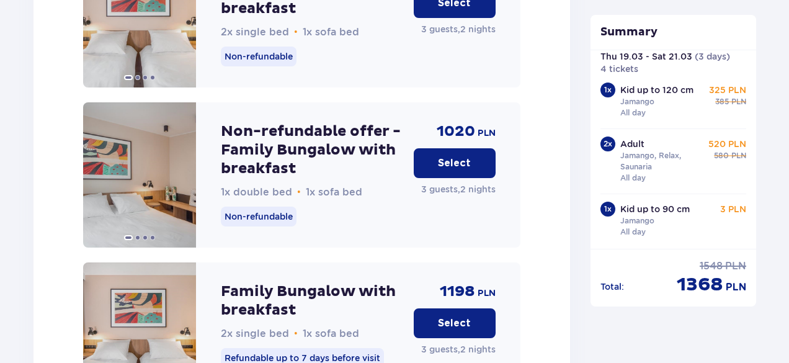
scroll to position [2119, 0]
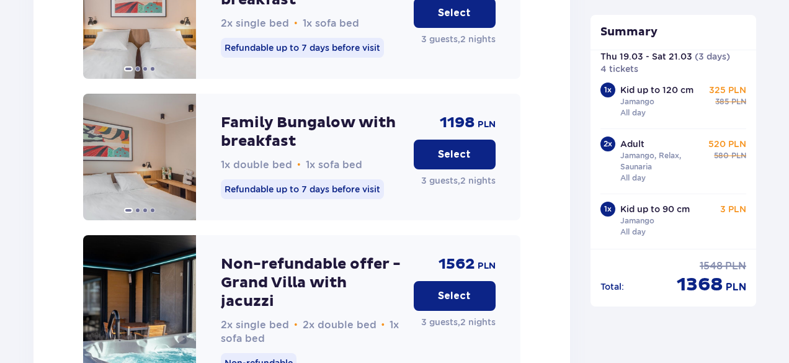
click at [464, 148] on p "Select" at bounding box center [454, 155] width 33 height 14
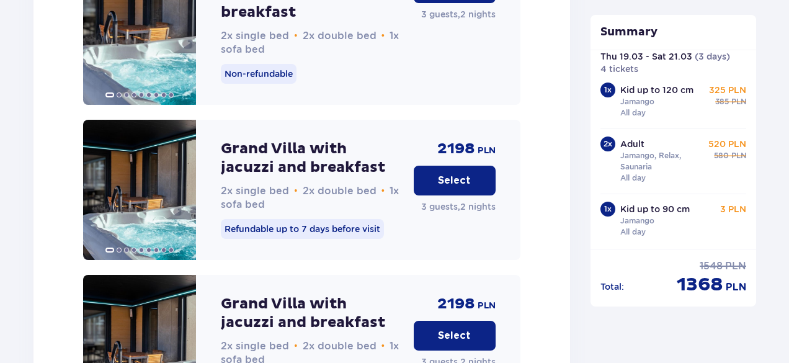
scroll to position [3379, 0]
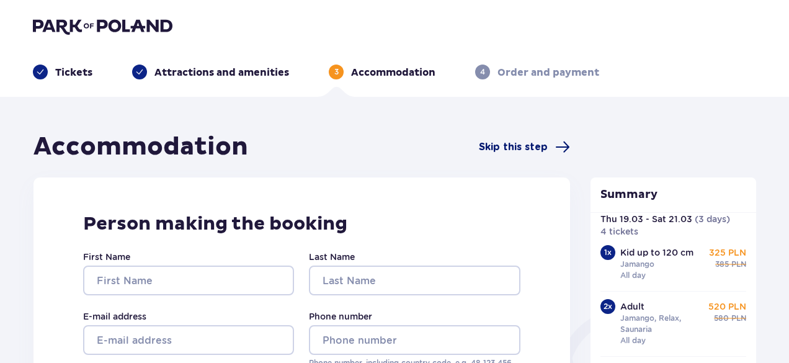
click at [528, 148] on span "Skip this step" at bounding box center [513, 147] width 69 height 14
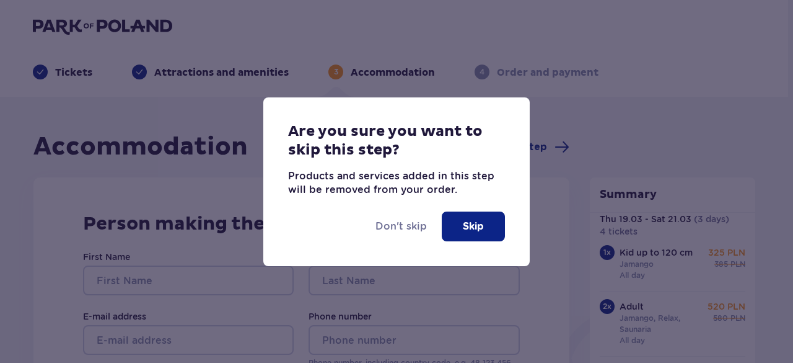
click at [480, 226] on p "Skip" at bounding box center [473, 226] width 21 height 14
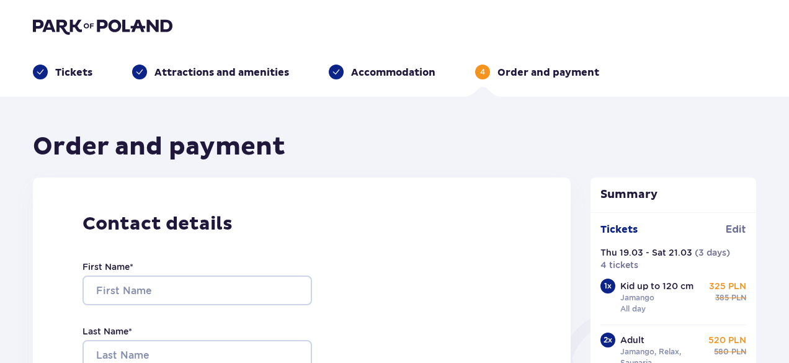
click at [358, 68] on p "Accommodation" at bounding box center [393, 73] width 84 height 14
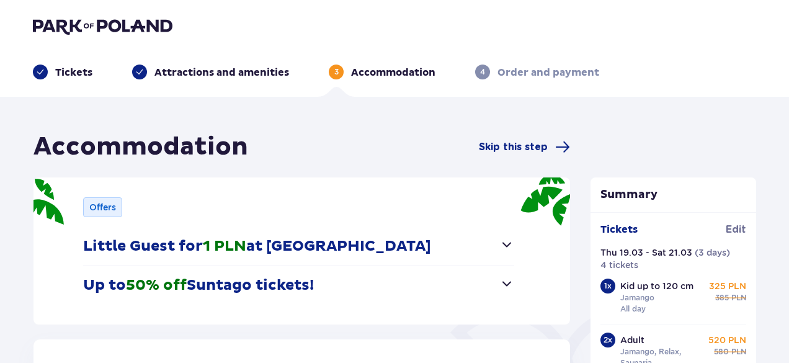
click at [342, 71] on span "3" at bounding box center [336, 71] width 15 height 15
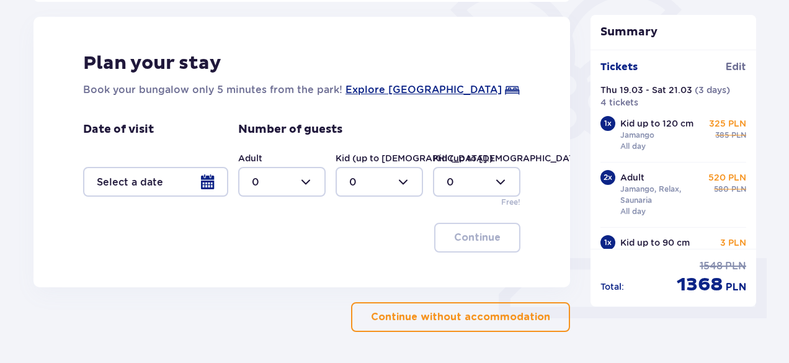
scroll to position [303, 0]
